Goal: Task Accomplishment & Management: Manage account settings

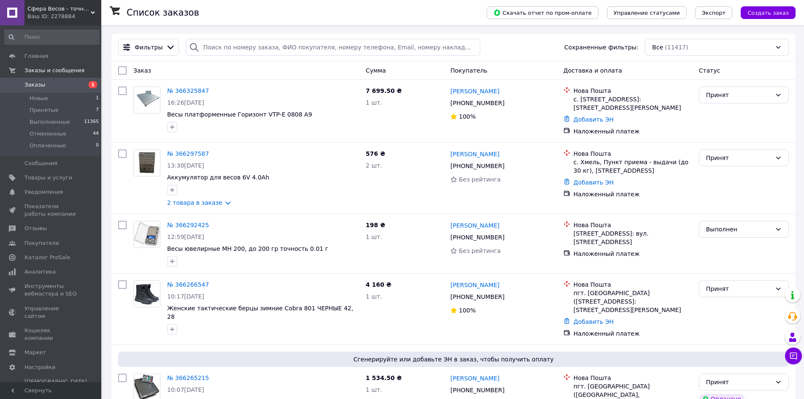
click at [51, 82] on span "Заказы" at bounding box center [51, 85] width 54 height 8
click at [193, 89] on link "№ 366325847" at bounding box center [188, 90] width 42 height 7
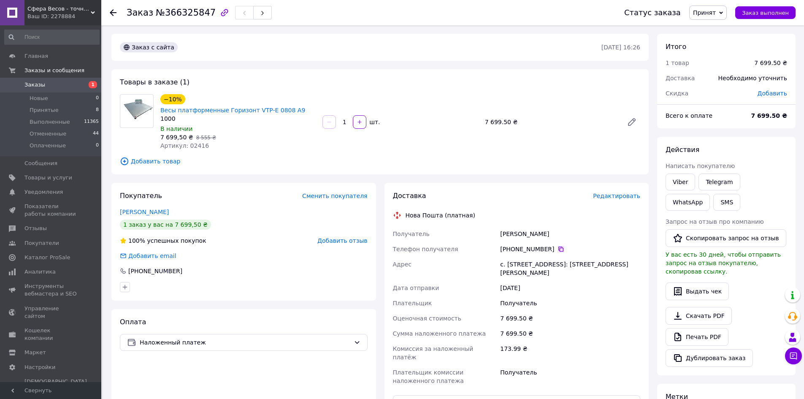
click at [558, 246] on icon at bounding box center [561, 249] width 7 height 7
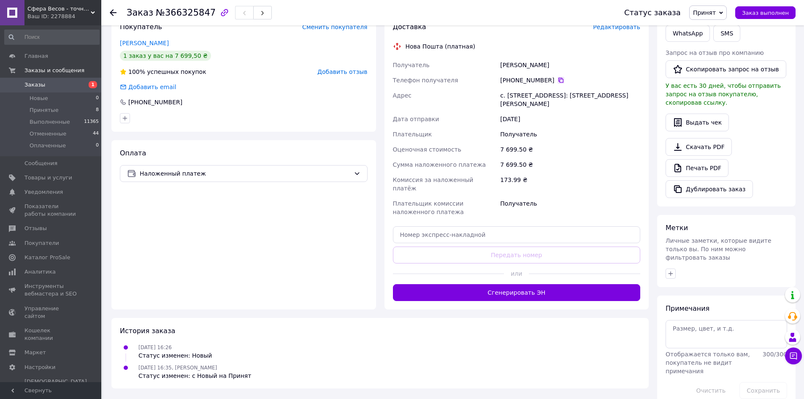
click at [558, 77] on icon at bounding box center [561, 80] width 7 height 7
click at [700, 320] on textarea at bounding box center [727, 334] width 122 height 28
click at [673, 320] on textarea "[GEOGRAPHIC_DATA])" at bounding box center [727, 334] width 122 height 28
type textarea "([GEOGRAPHIC_DATA])"
click at [762, 382] on button "Сохранить" at bounding box center [764, 390] width 48 height 17
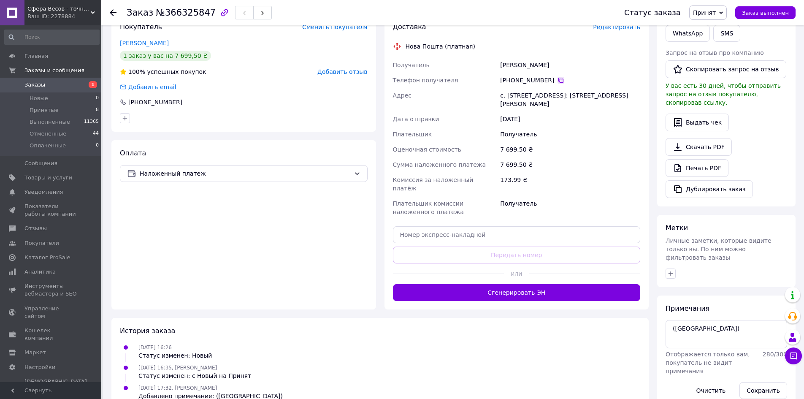
click at [558, 77] on icon at bounding box center [561, 80] width 7 height 7
click at [290, 193] on div "Оплата Наложенный платеж" at bounding box center [243, 224] width 265 height 169
